Goal: Information Seeking & Learning: Learn about a topic

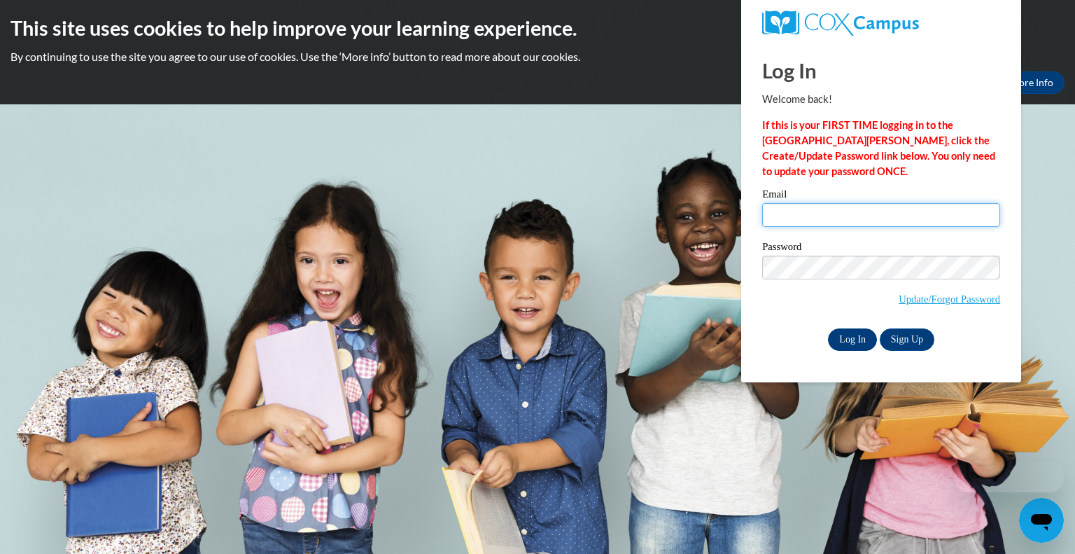
type input "[EMAIL_ADDRESS][DOMAIN_NAME]"
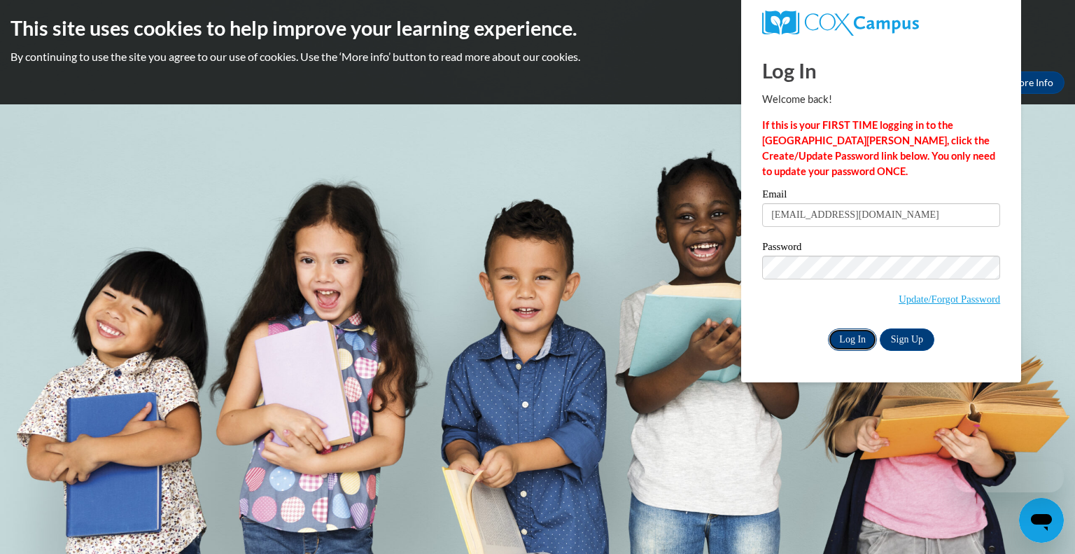
click at [851, 342] on input "Log In" at bounding box center [852, 339] width 49 height 22
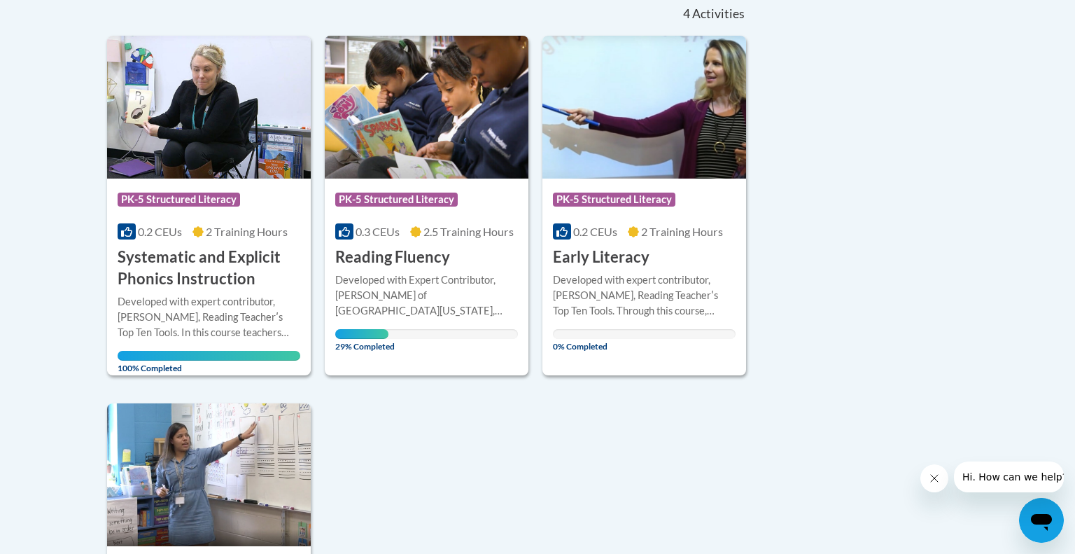
scroll to position [325, 0]
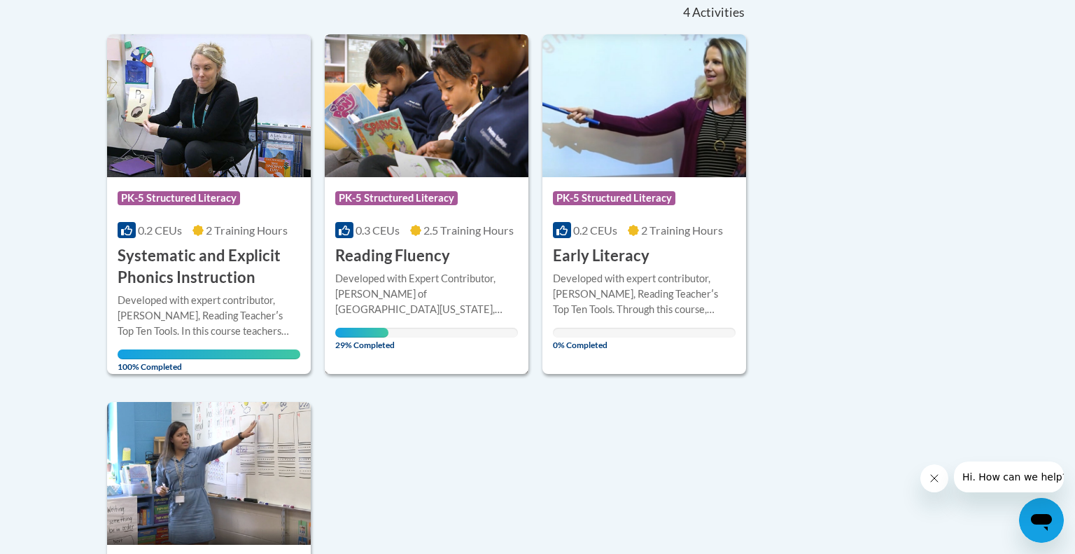
click at [431, 261] on h3 "Reading Fluency" at bounding box center [392, 256] width 115 height 22
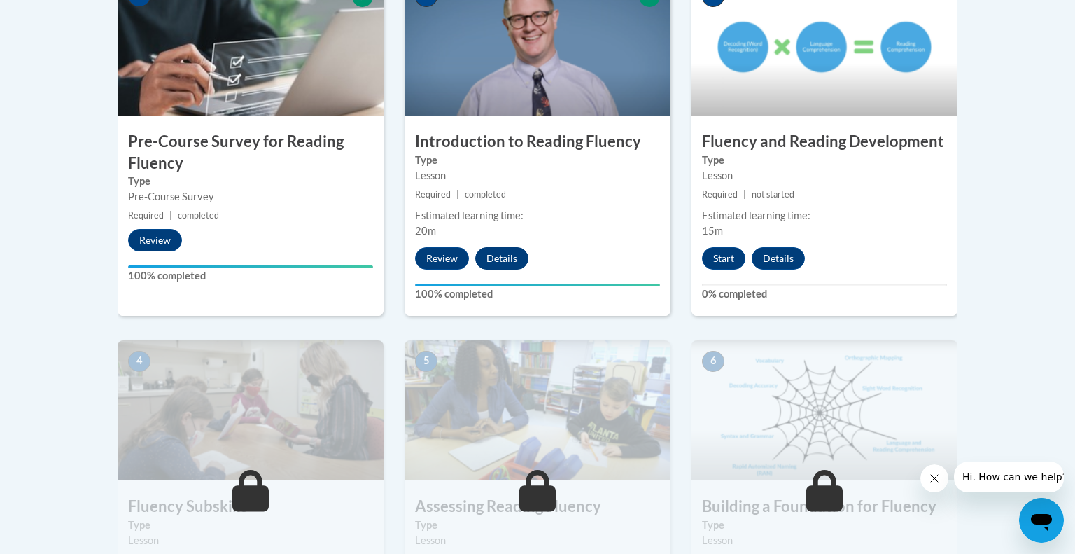
scroll to position [518, 0]
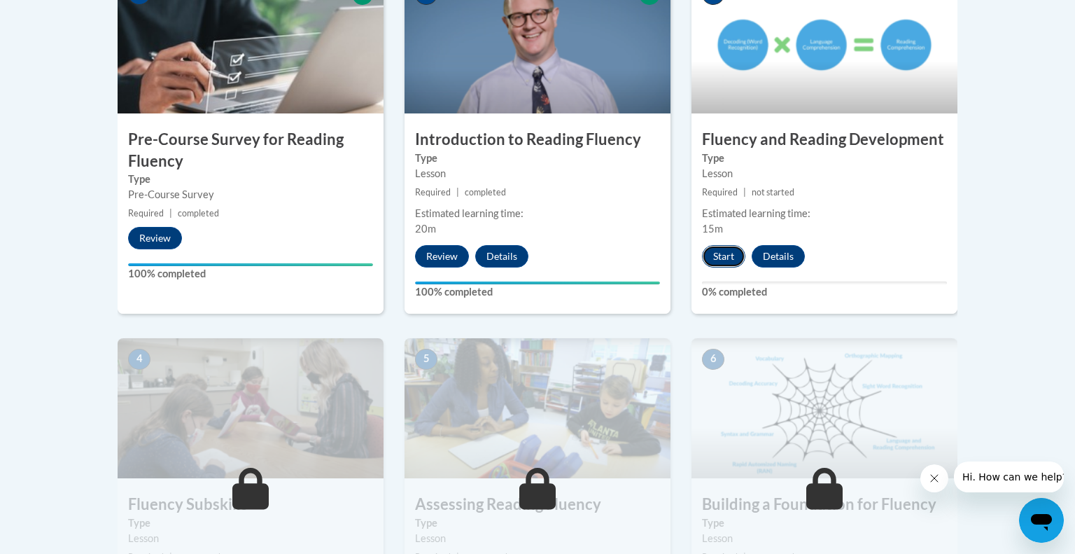
click at [711, 258] on button "Start" at bounding box center [723, 256] width 43 height 22
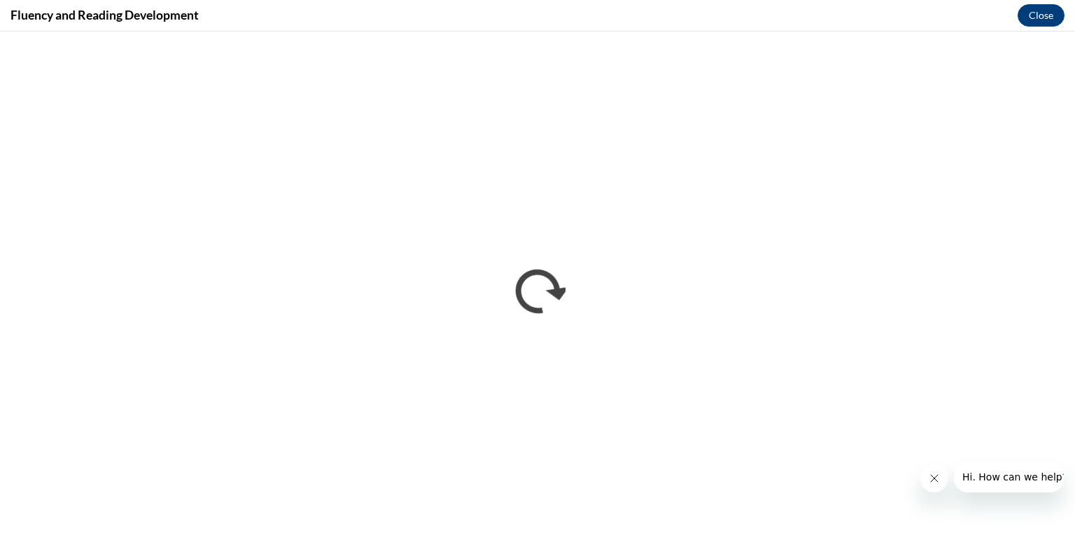
scroll to position [0, 0]
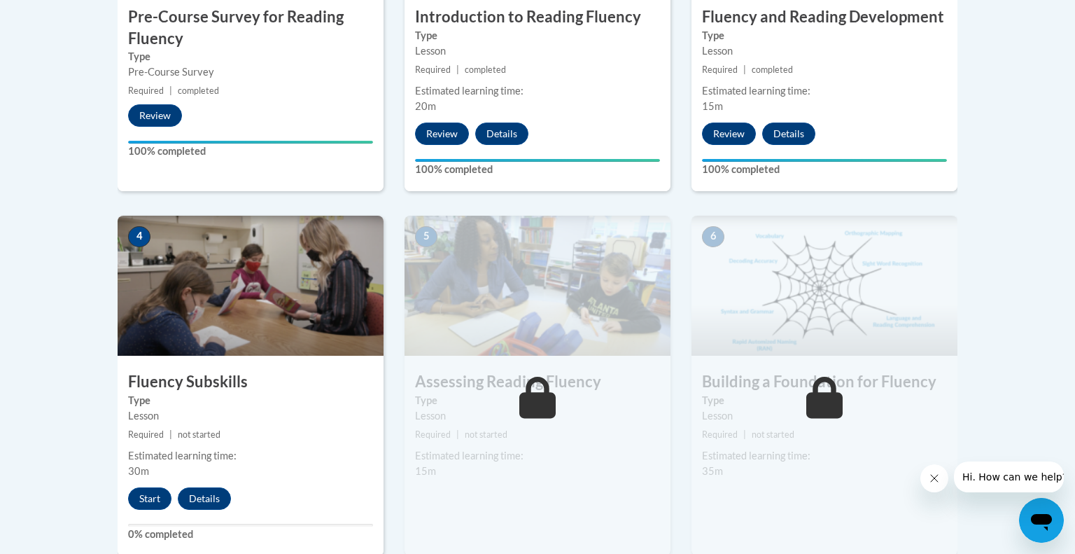
scroll to position [644, 0]
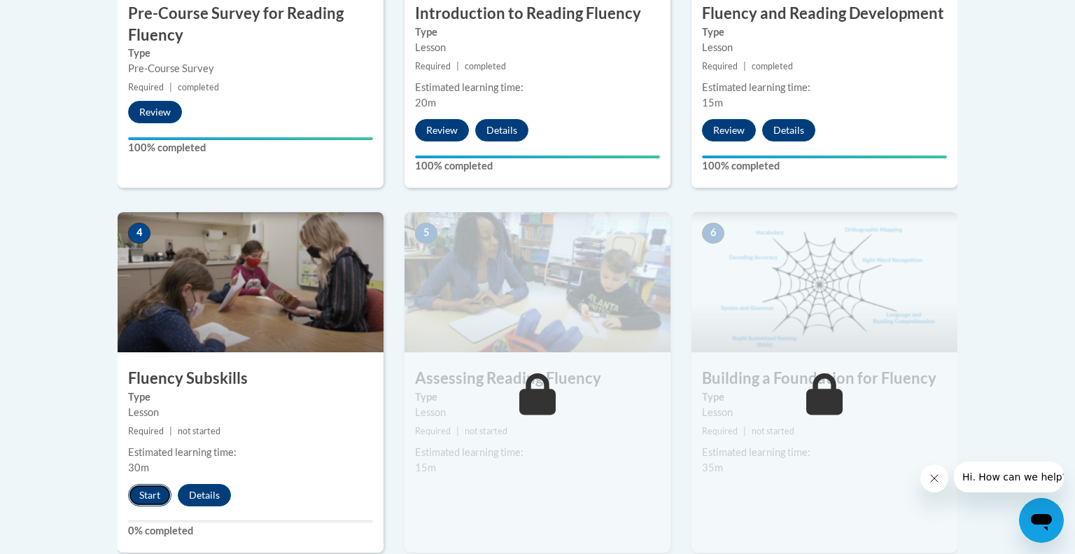
click at [154, 495] on button "Start" at bounding box center [149, 495] width 43 height 22
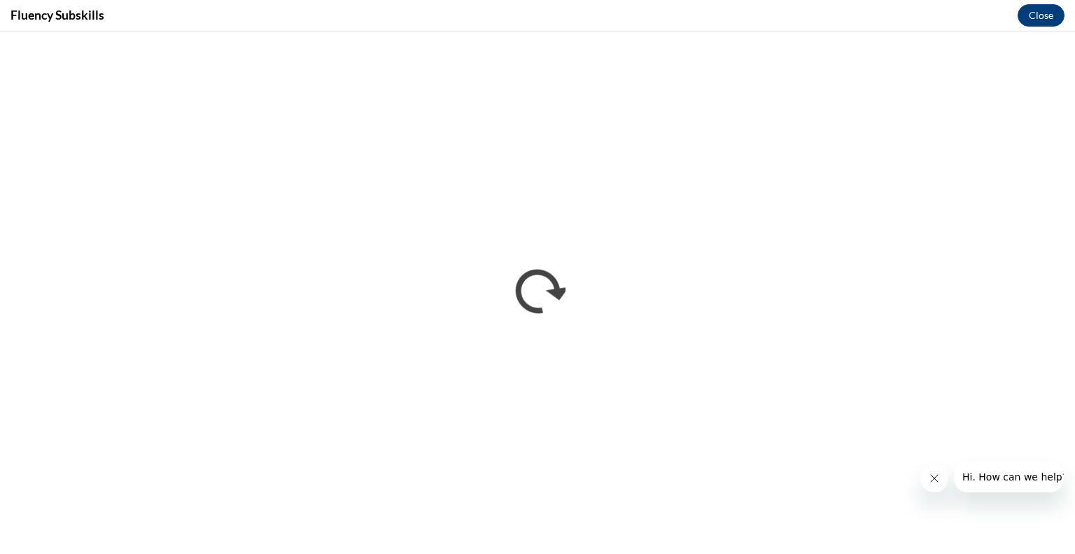
scroll to position [0, 0]
